Goal: Information Seeking & Learning: Learn about a topic

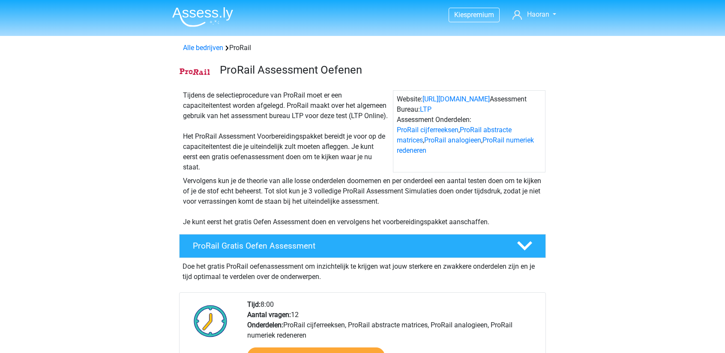
scroll to position [942, 0]
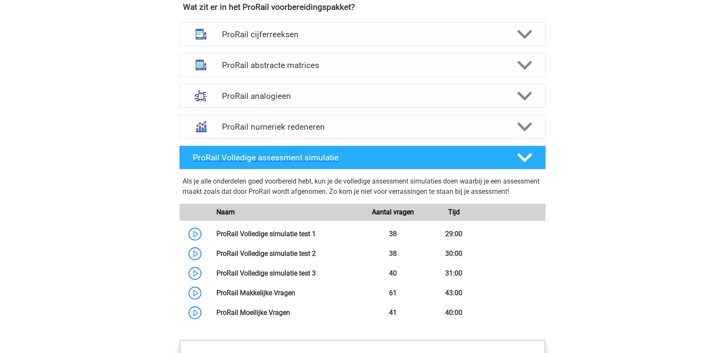
scroll to position [599, 0]
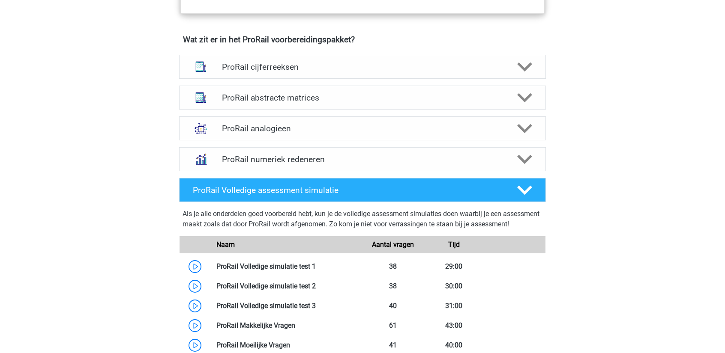
click at [367, 121] on div "ProRail analogieen" at bounding box center [362, 128] width 367 height 24
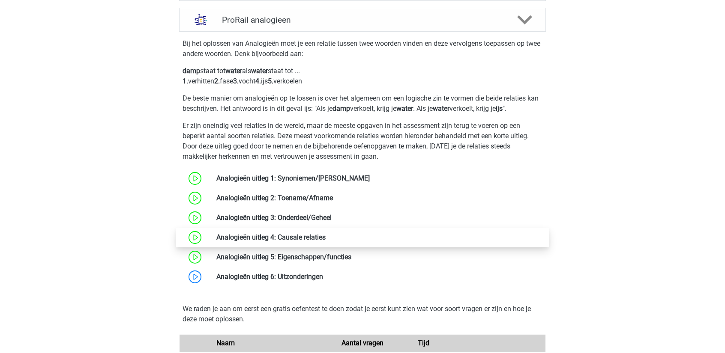
scroll to position [771, 0]
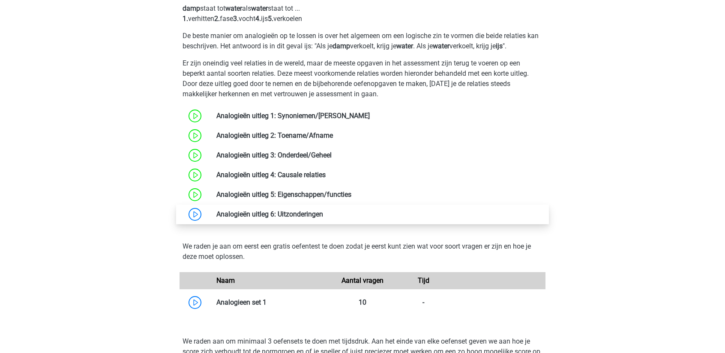
click at [323, 212] on link at bounding box center [323, 214] width 0 height 8
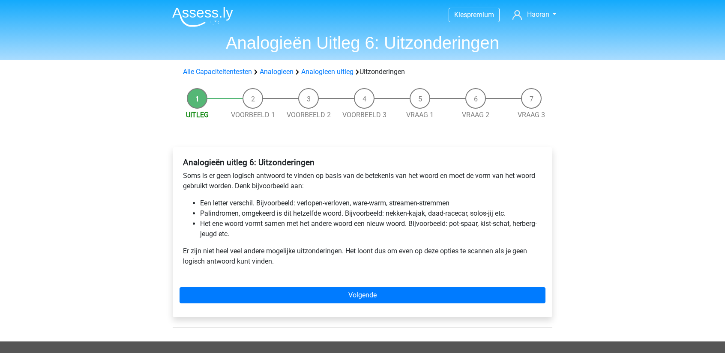
scroll to position [43, 0]
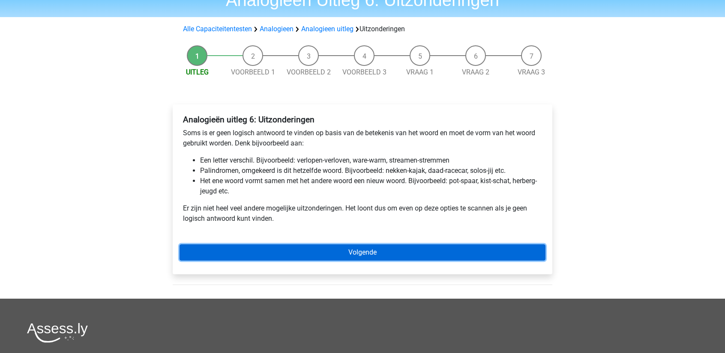
click at [244, 248] on link "Volgende" at bounding box center [362, 253] width 366 height 16
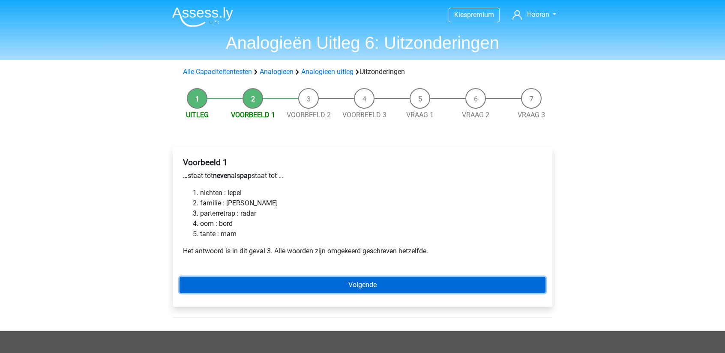
click at [324, 285] on link "Volgende" at bounding box center [362, 285] width 366 height 16
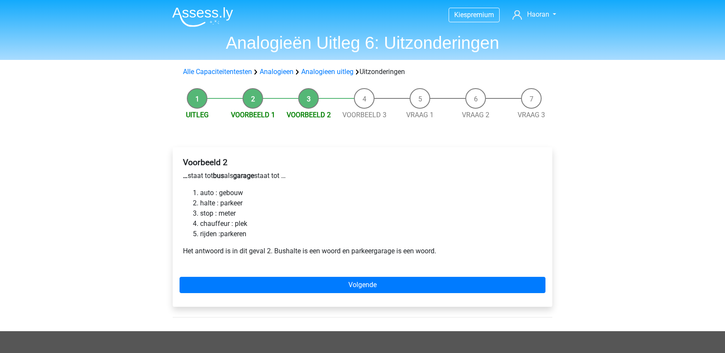
click at [368, 271] on div "Voorbeeld 2 … staat tot bus als garage staat tot … auto : gebouw halte : parkee…" at bounding box center [362, 227] width 379 height 160
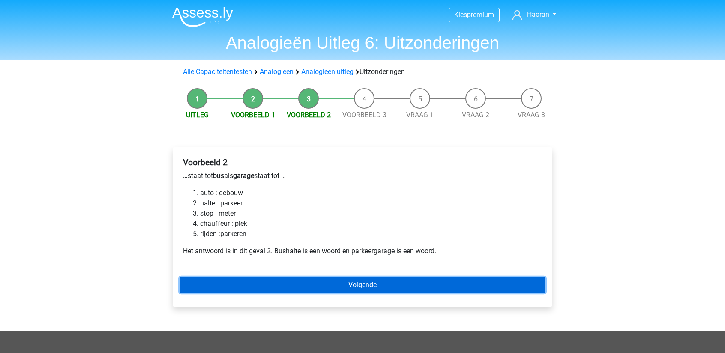
click at [362, 280] on link "Volgende" at bounding box center [362, 285] width 366 height 16
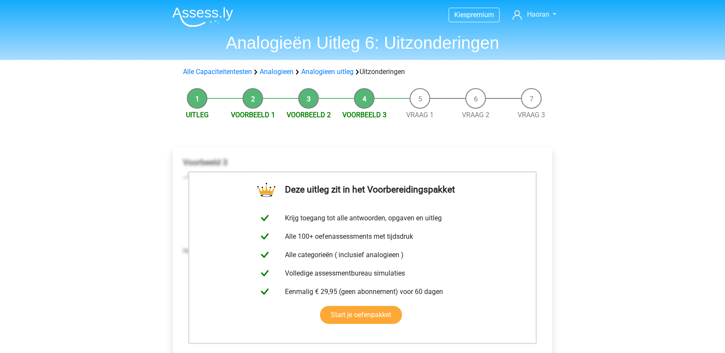
click at [415, 108] on li "Vraag 1" at bounding box center [420, 104] width 56 height 32
click at [410, 115] on link "Vraag 1" at bounding box center [419, 115] width 27 height 8
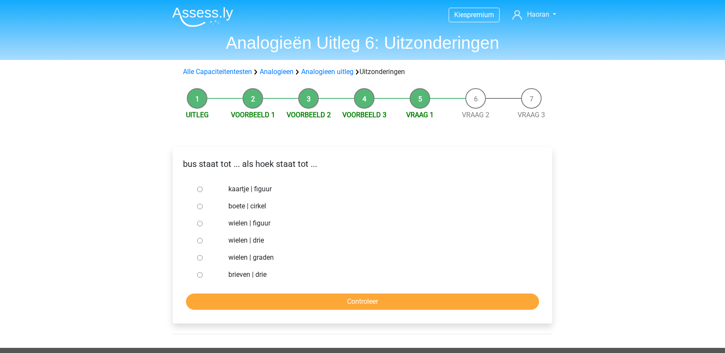
drag, startPoint x: 192, startPoint y: 284, endPoint x: 194, endPoint y: 273, distance: 11.3
click at [193, 275] on form "kaartje | figuur boete | cirkel wielen | figuur wielen | drie wielen | graden b…" at bounding box center [362, 245] width 366 height 129
click at [200, 275] on input "brieven | drie" at bounding box center [200, 275] width 6 height 6
radio input "true"
click at [202, 297] on input "Controleer" at bounding box center [362, 302] width 353 height 16
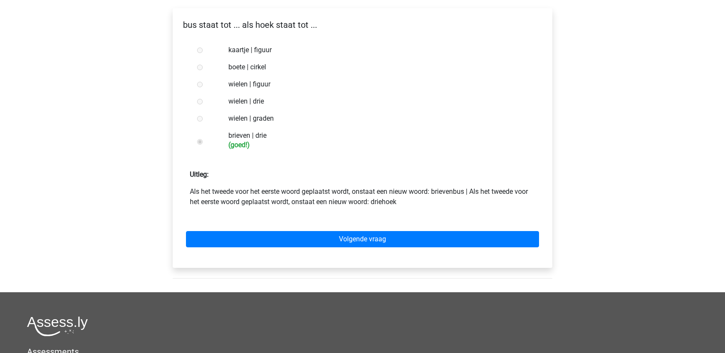
scroll to position [171, 0]
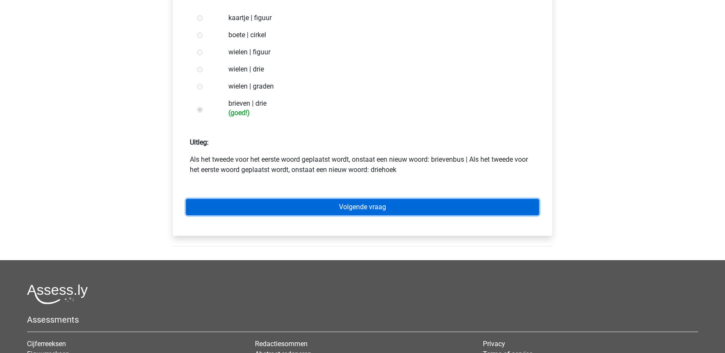
click at [284, 212] on link "Volgende vraag" at bounding box center [362, 207] width 353 height 16
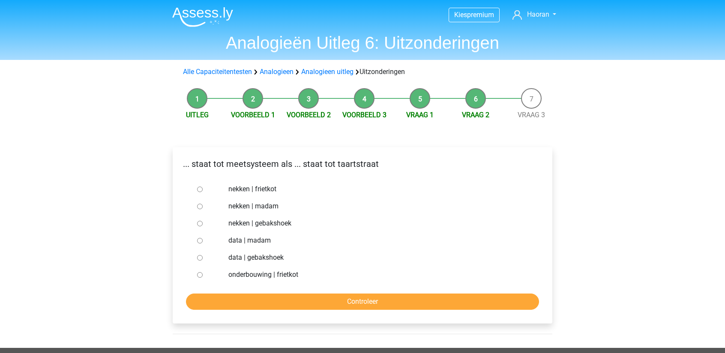
click at [200, 208] on input "nekken | madam" at bounding box center [200, 207] width 6 height 6
radio input "true"
click at [293, 298] on input "Controleer" at bounding box center [362, 302] width 353 height 16
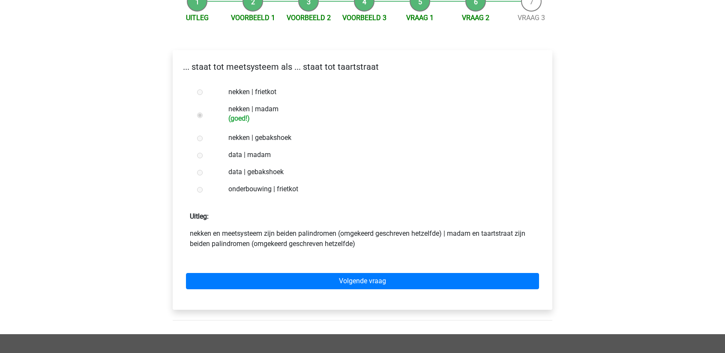
scroll to position [128, 0]
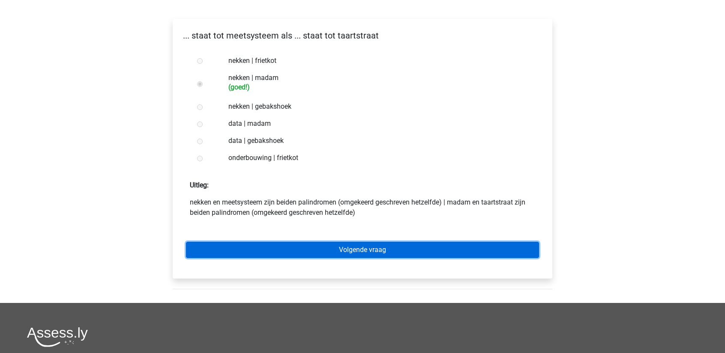
click at [293, 251] on link "Volgende vraag" at bounding box center [362, 250] width 353 height 16
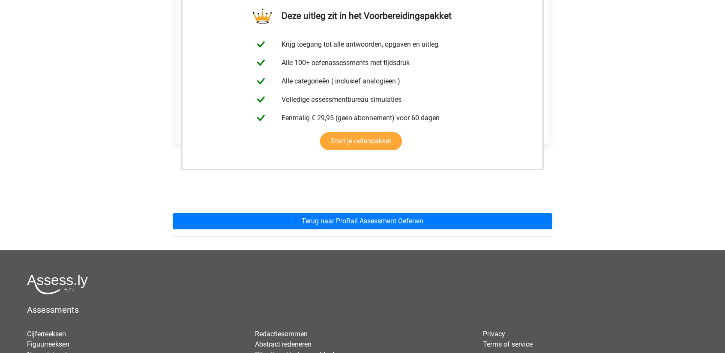
scroll to position [171, 0]
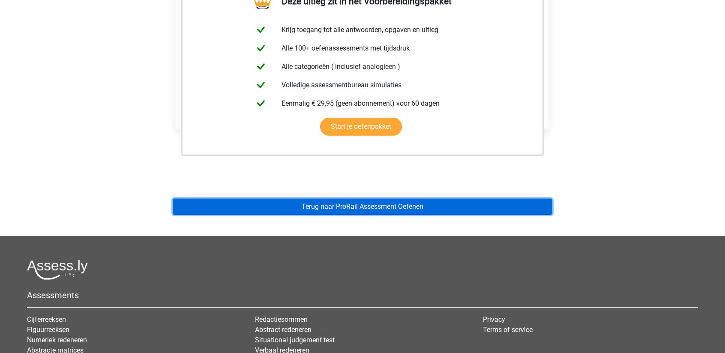
click at [406, 208] on link "Terug naar ProRail Assessment Oefenen" at bounding box center [362, 207] width 379 height 16
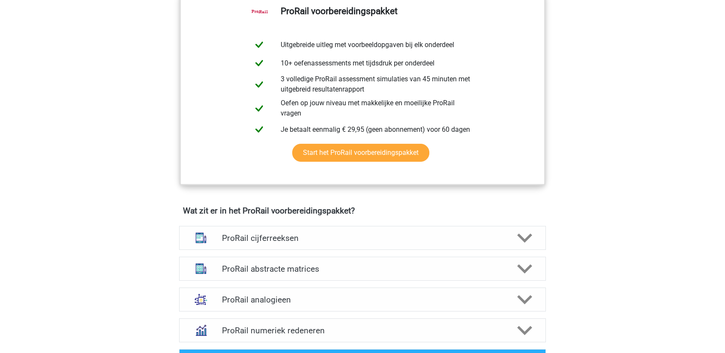
click at [484, 215] on div "Wat zit er in het ProRail voorbereidingspakket? ProRail cijferreeksen Er zijn g…" at bounding box center [362, 276] width 407 height 140
click at [473, 231] on div "ProRail cijferreeksen" at bounding box center [362, 238] width 367 height 24
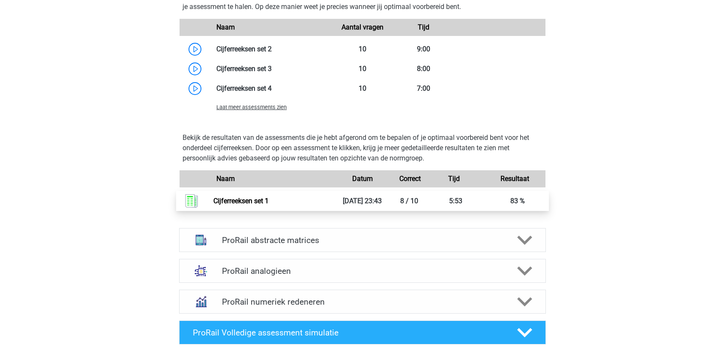
scroll to position [985, 0]
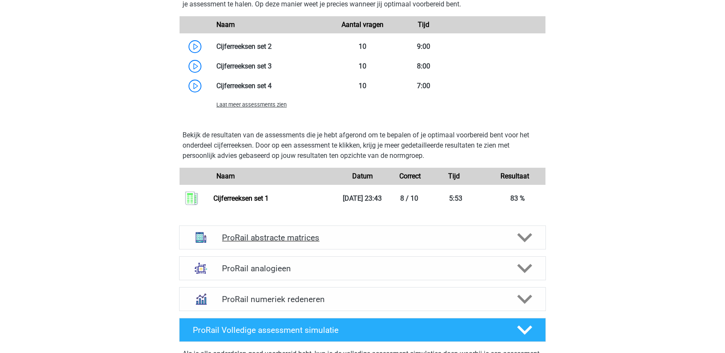
click at [335, 231] on div "ProRail abstracte matrices" at bounding box center [362, 238] width 367 height 24
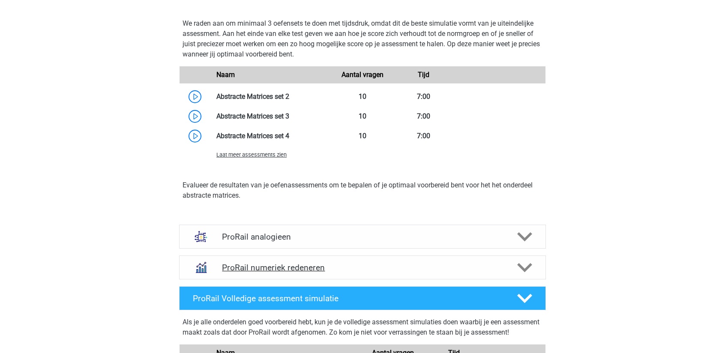
scroll to position [1584, 0]
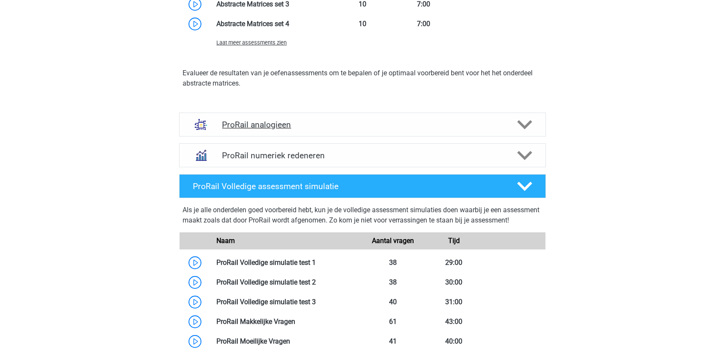
click at [320, 126] on h4 "ProRail analogieen" at bounding box center [362, 125] width 280 height 10
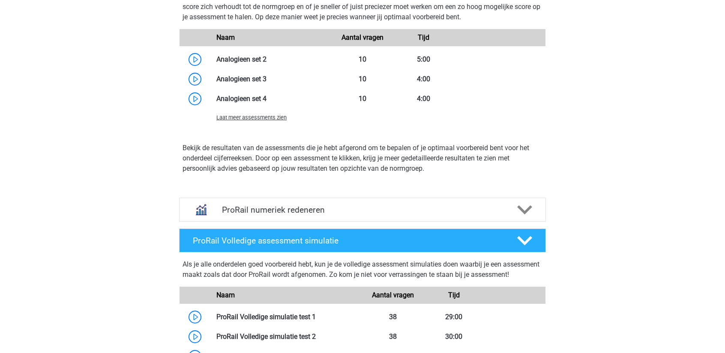
scroll to position [2098, 0]
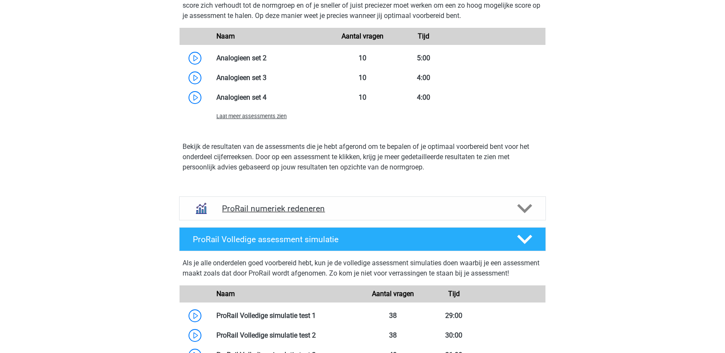
click at [388, 202] on div "ProRail numeriek redeneren" at bounding box center [362, 209] width 367 height 24
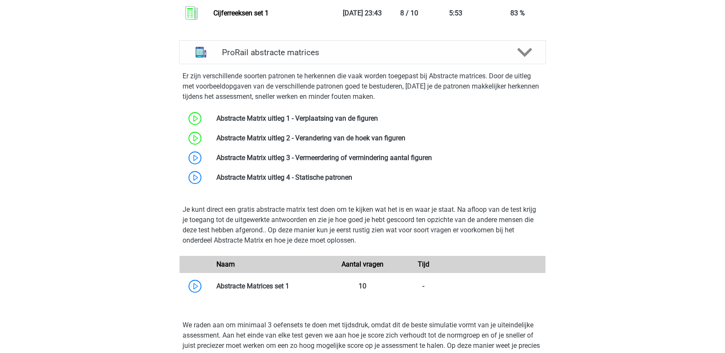
scroll to position [1156, 0]
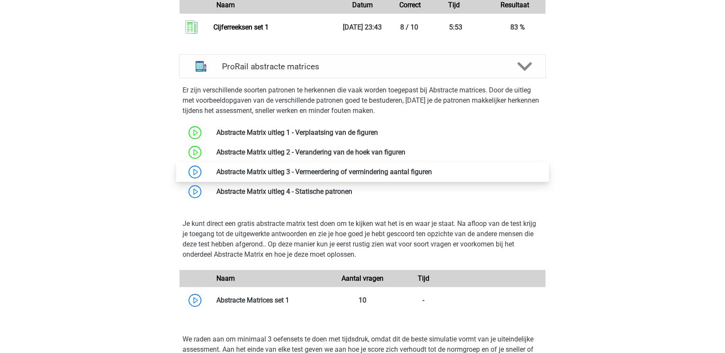
click at [432, 174] on link at bounding box center [432, 172] width 0 height 8
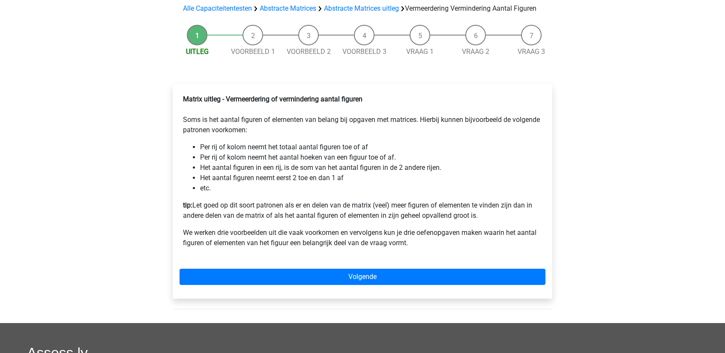
scroll to position [86, 0]
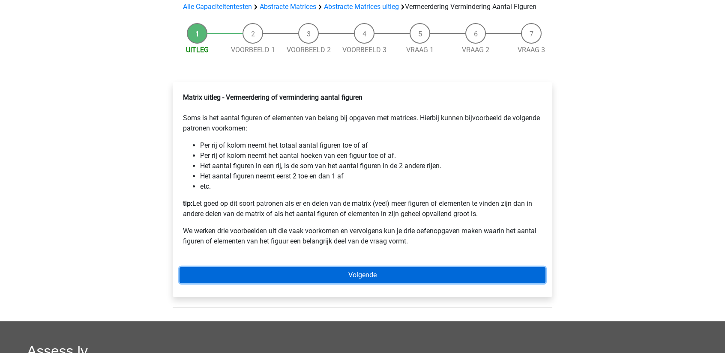
click at [245, 283] on link "Volgende" at bounding box center [362, 275] width 366 height 16
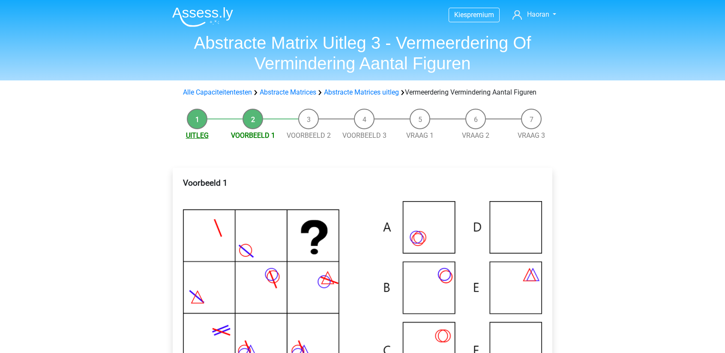
click at [202, 139] on li "Uitleg" at bounding box center [197, 125] width 56 height 32
click at [200, 140] on link "Uitleg" at bounding box center [197, 135] width 23 height 8
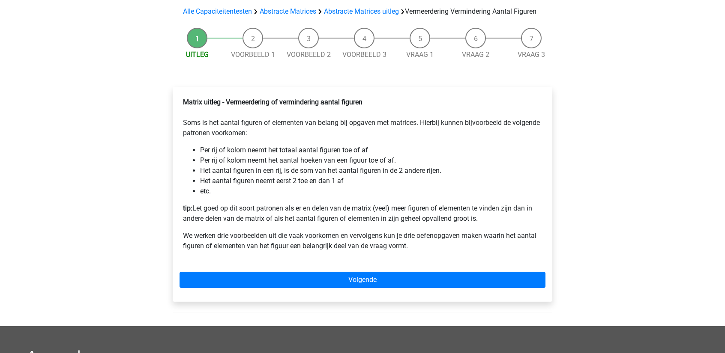
scroll to position [86, 0]
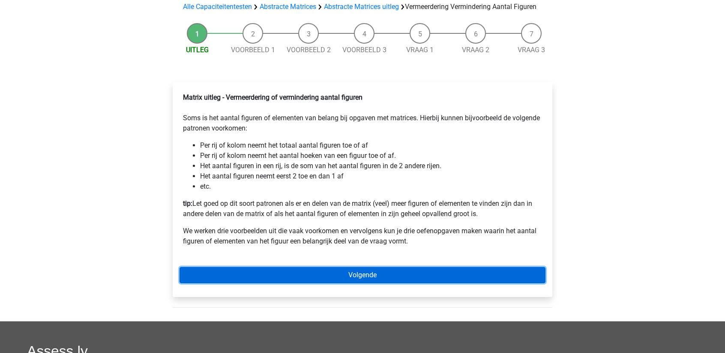
click at [460, 280] on link "Volgende" at bounding box center [362, 275] width 366 height 16
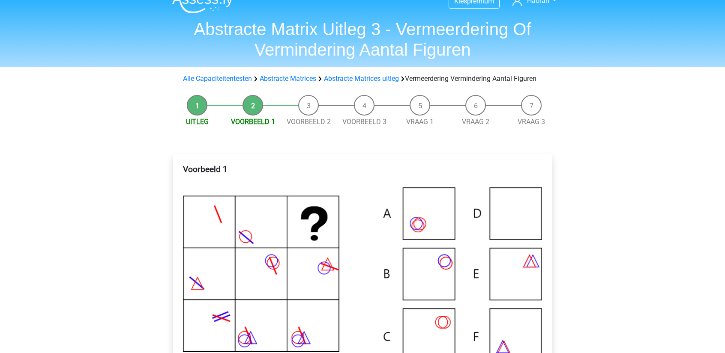
scroll to position [128, 0]
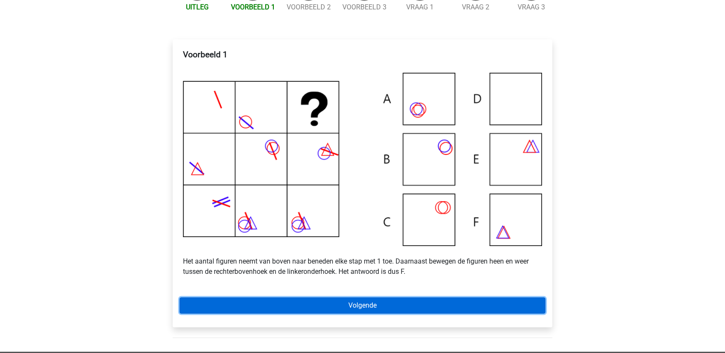
click at [411, 314] on link "Volgende" at bounding box center [362, 306] width 366 height 16
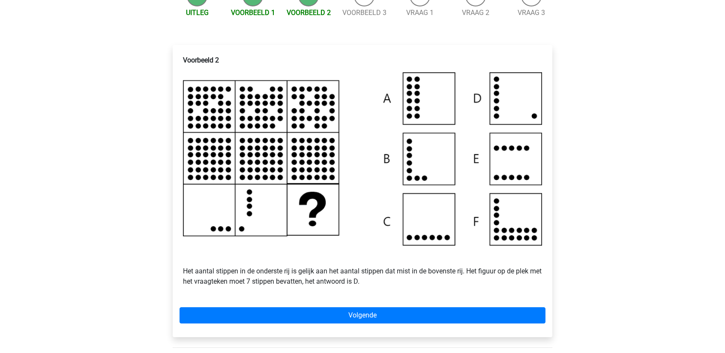
scroll to position [171, 0]
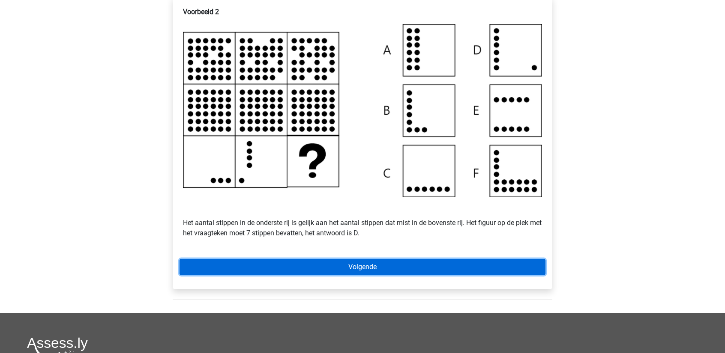
click at [375, 273] on link "Volgende" at bounding box center [362, 267] width 366 height 16
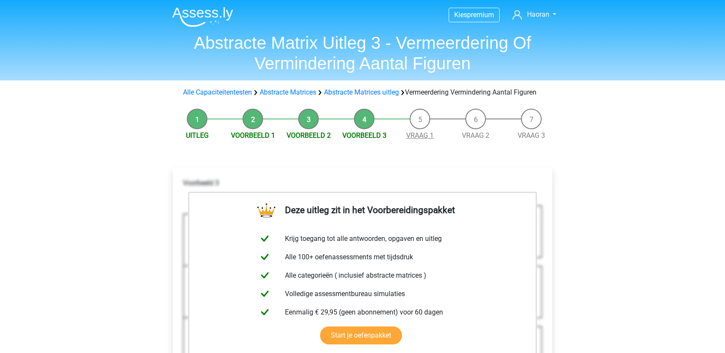
click at [427, 140] on link "Vraag 1" at bounding box center [419, 135] width 27 height 8
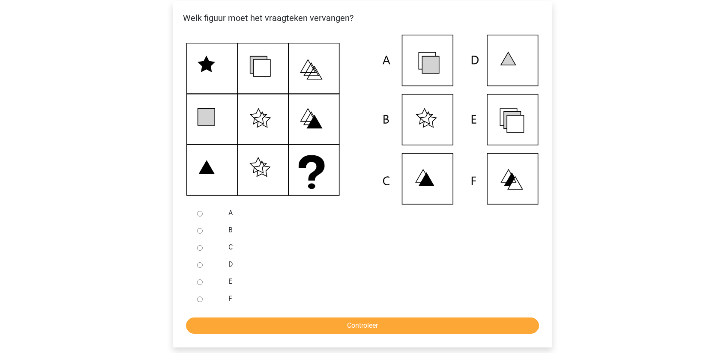
scroll to position [171, 0]
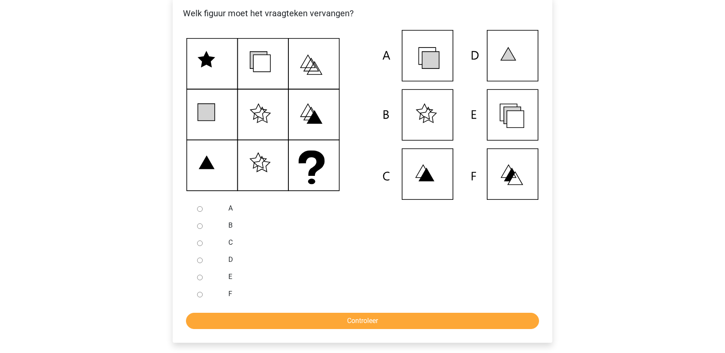
click at [196, 286] on div at bounding box center [208, 276] width 28 height 17
click at [201, 280] on input "E" at bounding box center [200, 278] width 6 height 6
radio input "true"
click at [250, 329] on input "Controleer" at bounding box center [362, 321] width 353 height 16
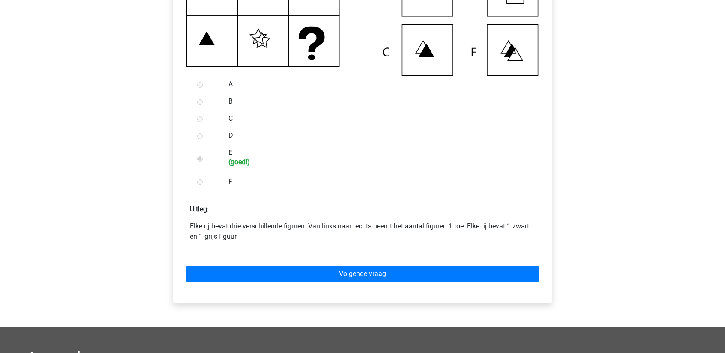
scroll to position [300, 0]
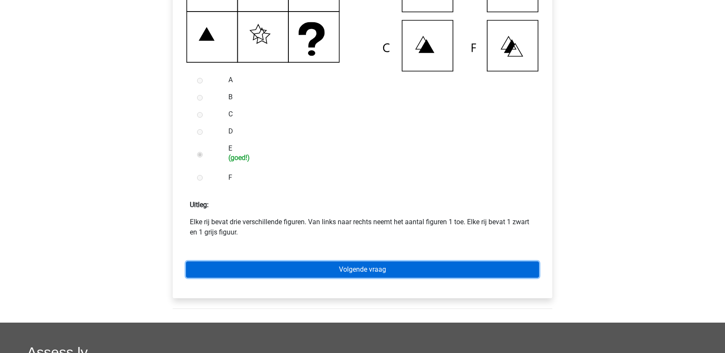
click at [337, 278] on link "Volgende vraag" at bounding box center [362, 270] width 353 height 16
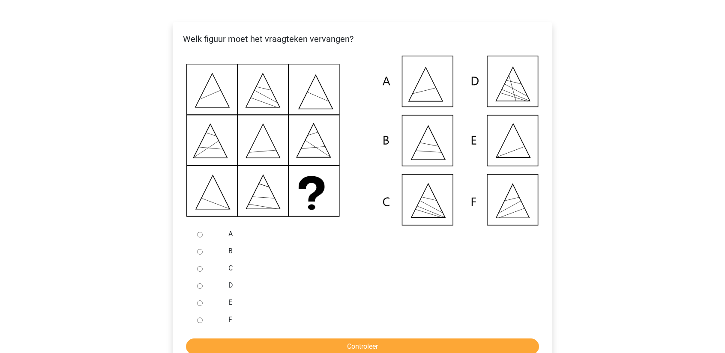
scroll to position [171, 0]
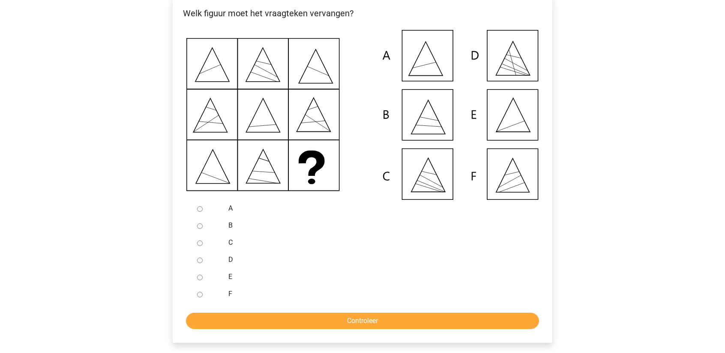
click at [198, 280] on input "E" at bounding box center [200, 278] width 6 height 6
radio input "true"
click at [230, 325] on input "Controleer" at bounding box center [362, 321] width 353 height 16
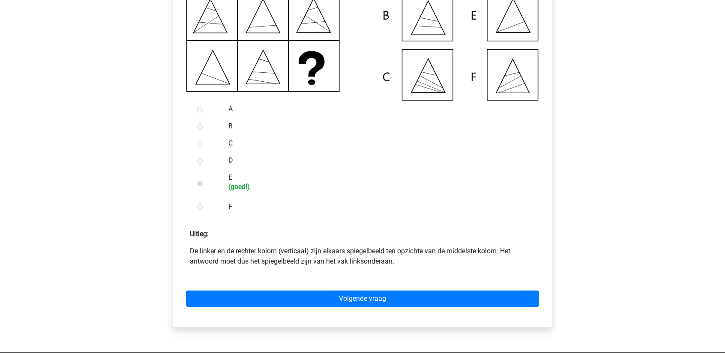
scroll to position [300, 0]
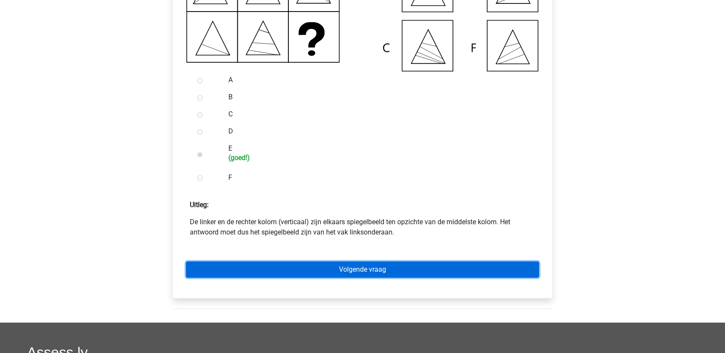
click at [328, 278] on link "Volgende vraag" at bounding box center [362, 270] width 353 height 16
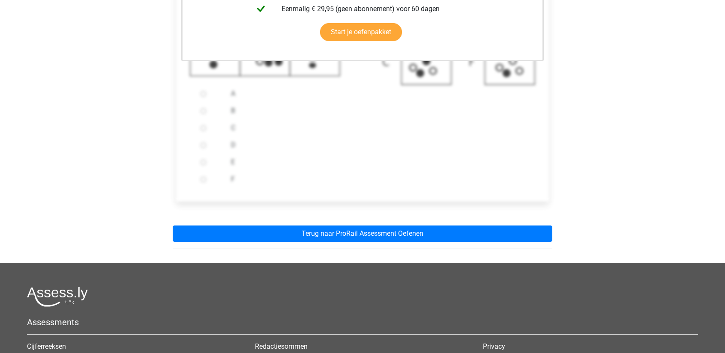
scroll to position [300, 0]
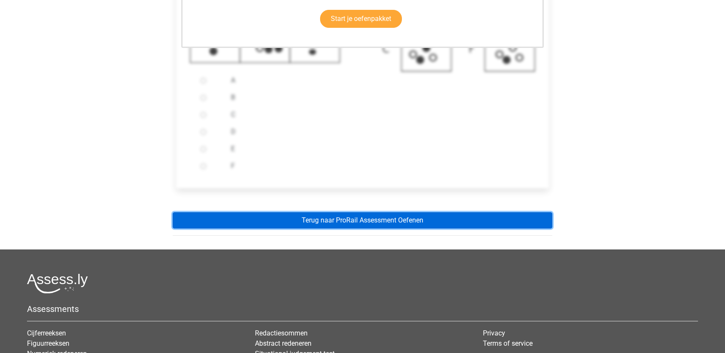
click at [331, 229] on link "Terug naar ProRail Assessment Oefenen" at bounding box center [362, 220] width 379 height 16
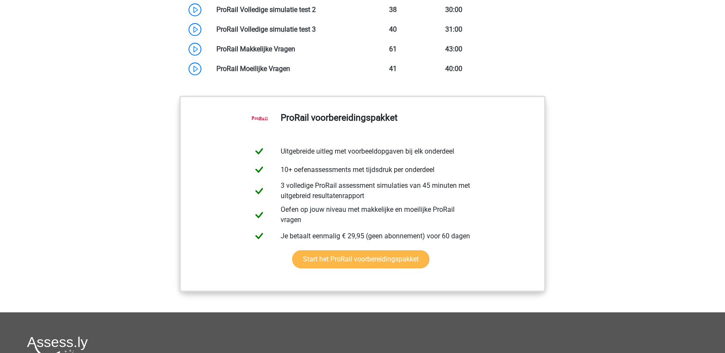
scroll to position [813, 0]
